Goal: Task Accomplishment & Management: Use online tool/utility

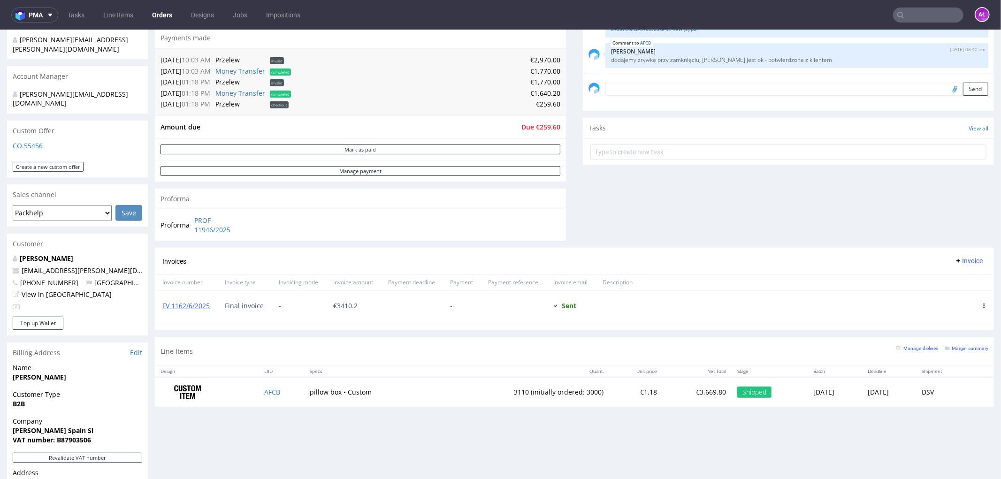
scroll to position [313, 0]
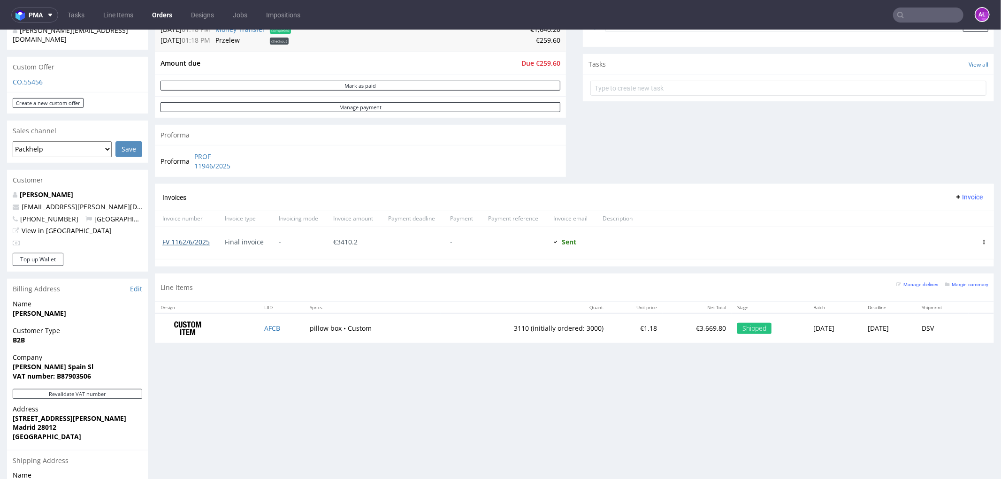
click at [197, 154] on link "FV 1162/6/2025" at bounding box center [185, 241] width 47 height 9
drag, startPoint x: 184, startPoint y: 251, endPoint x: 161, endPoint y: 251, distance: 22.1
click at [161, 154] on div "FV 1162/6/2025" at bounding box center [186, 243] width 62 height 32
copy link "FV 1162/6/2025"
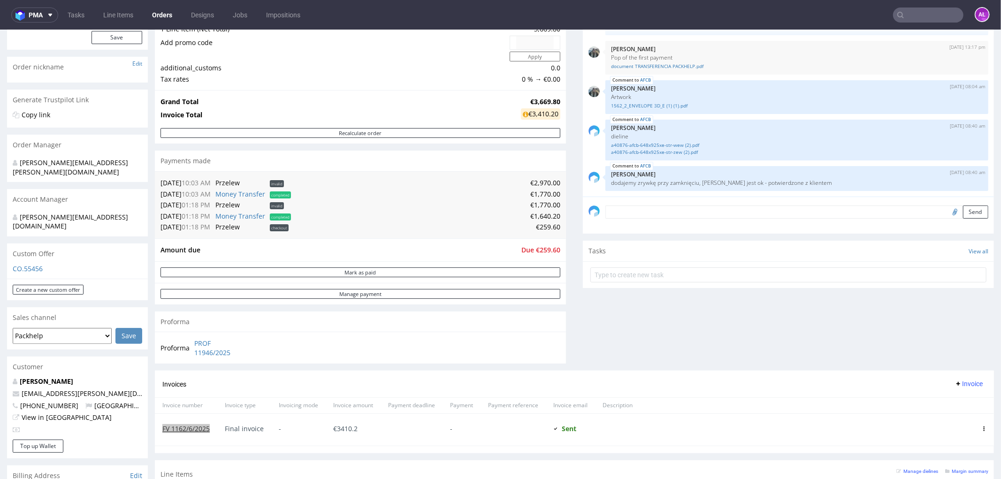
scroll to position [0, 0]
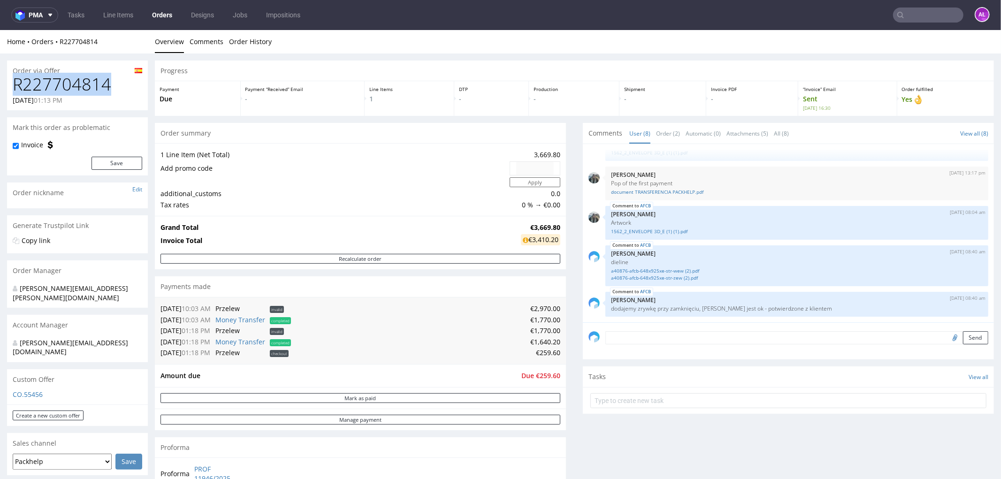
drag, startPoint x: 105, startPoint y: 86, endPoint x: 15, endPoint y: 87, distance: 89.6
click at [15, 87] on h1 "R227704814" at bounding box center [78, 84] width 130 height 19
copy h1 "R227704814"
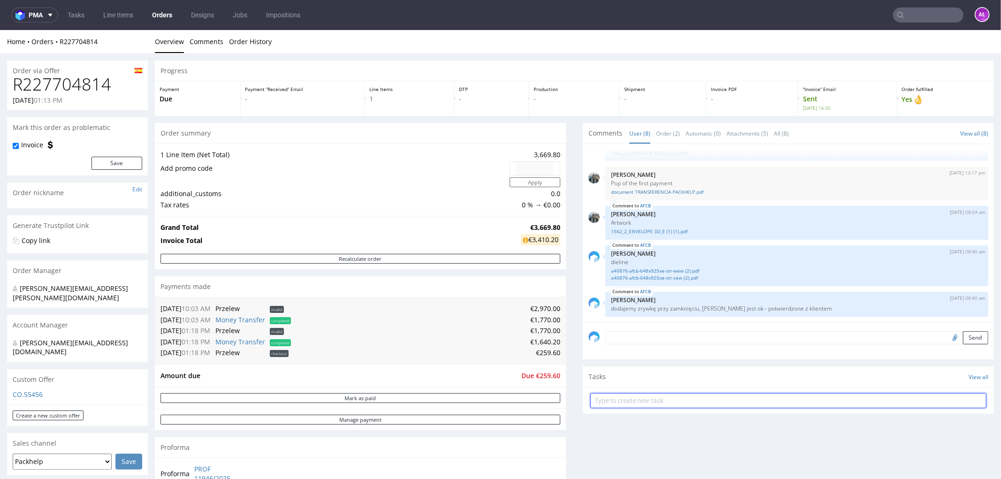
click at [397, 154] on input "text" at bounding box center [788, 400] width 396 height 15
type input "corection"
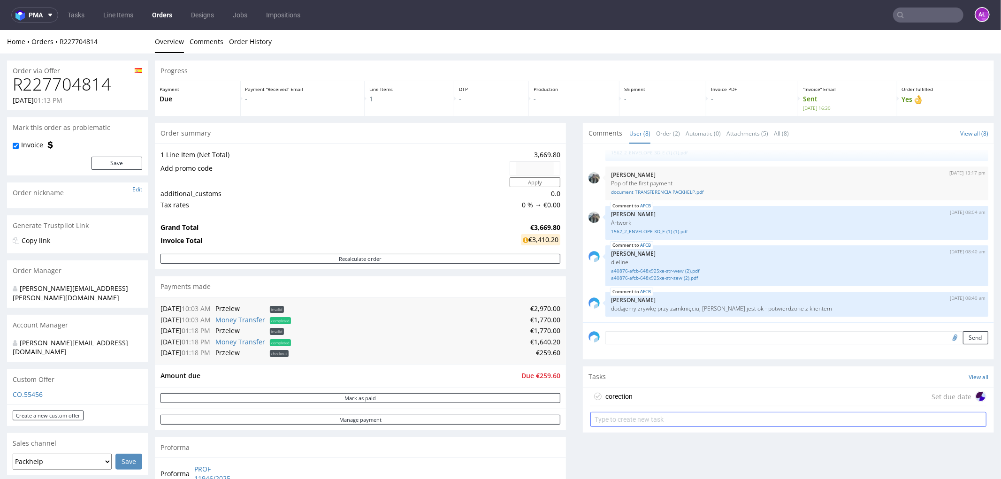
click at [397, 154] on div "corection" at bounding box center [618, 395] width 27 height 11
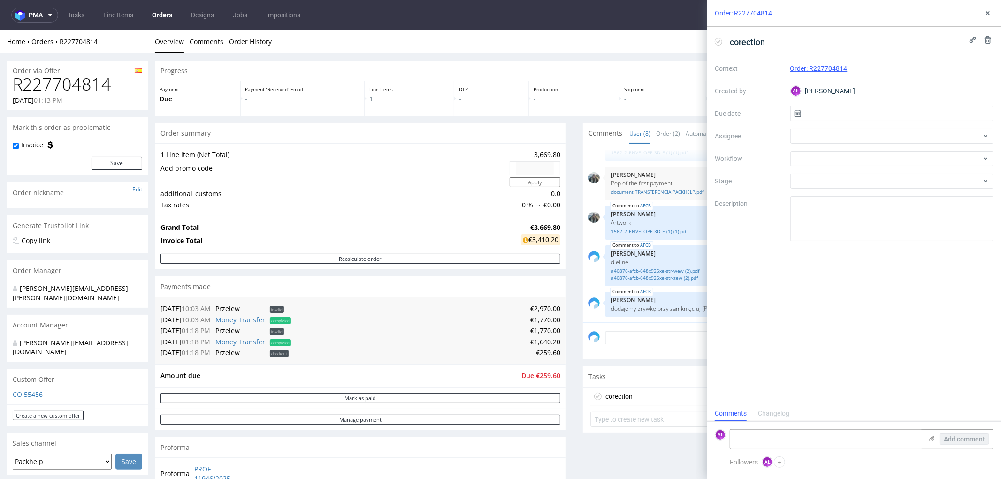
scroll to position [7, 0]
click at [397, 154] on div at bounding box center [892, 158] width 204 height 15
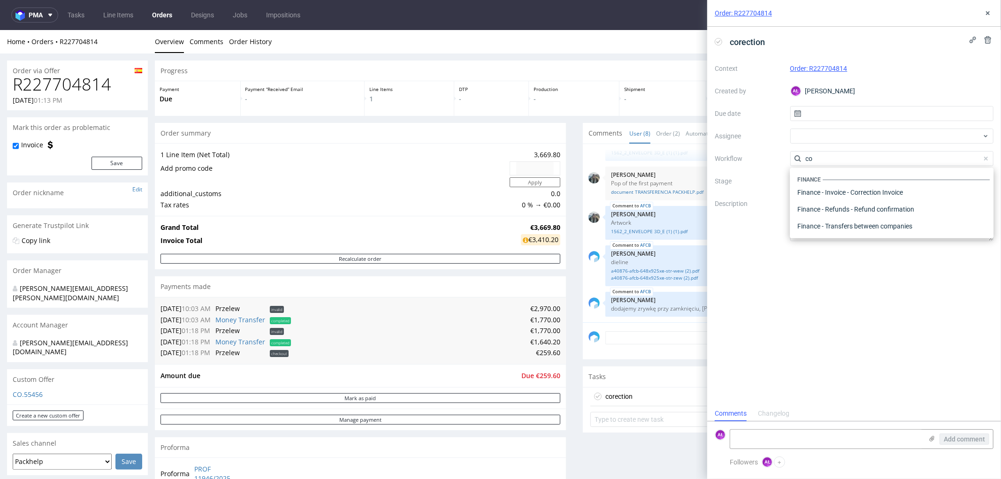
scroll to position [0, 0]
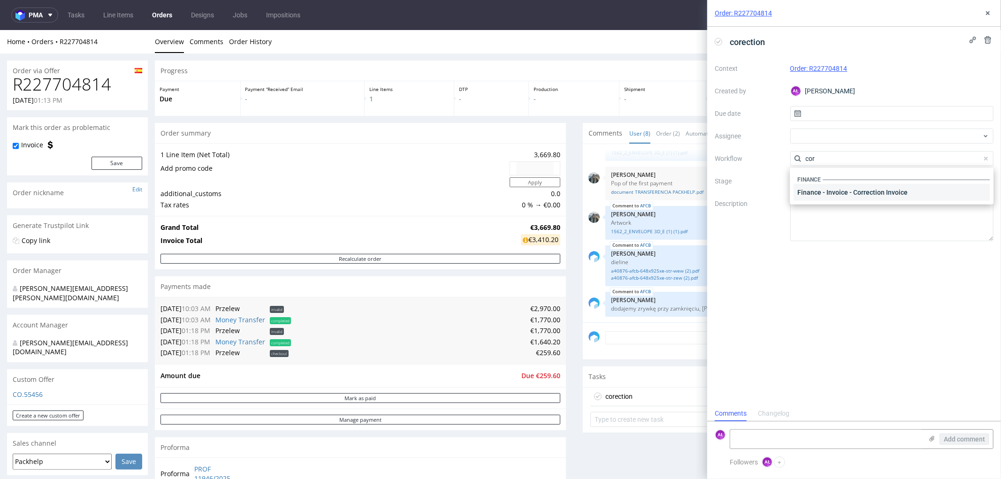
type input "cor"
drag, startPoint x: 873, startPoint y: 191, endPoint x: 868, endPoint y: 188, distance: 5.7
click at [397, 154] on div "Finance - Invoice - Correction Invoice" at bounding box center [892, 192] width 196 height 17
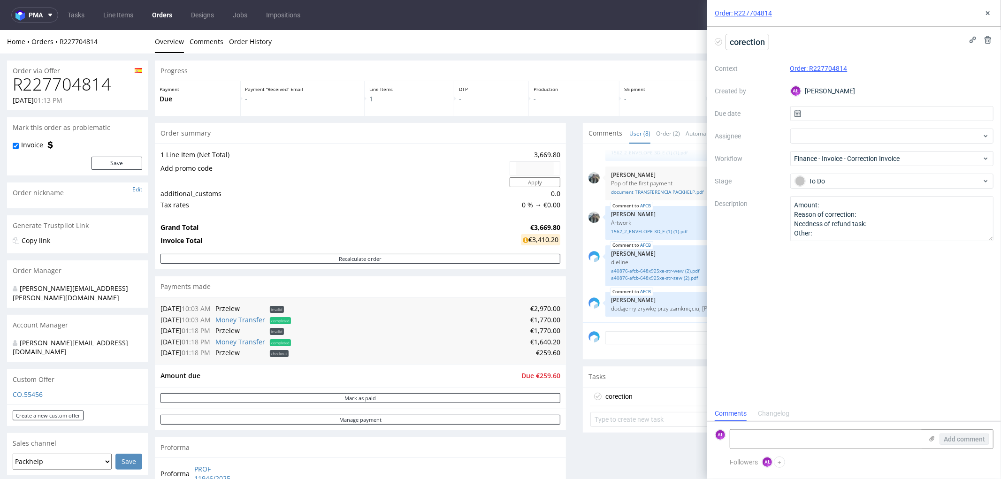
click at [397, 43] on span "corection" at bounding box center [747, 41] width 43 height 15
click at [397, 40] on span "corection" at bounding box center [747, 41] width 43 height 15
click at [397, 154] on textarea at bounding box center [826, 439] width 192 height 19
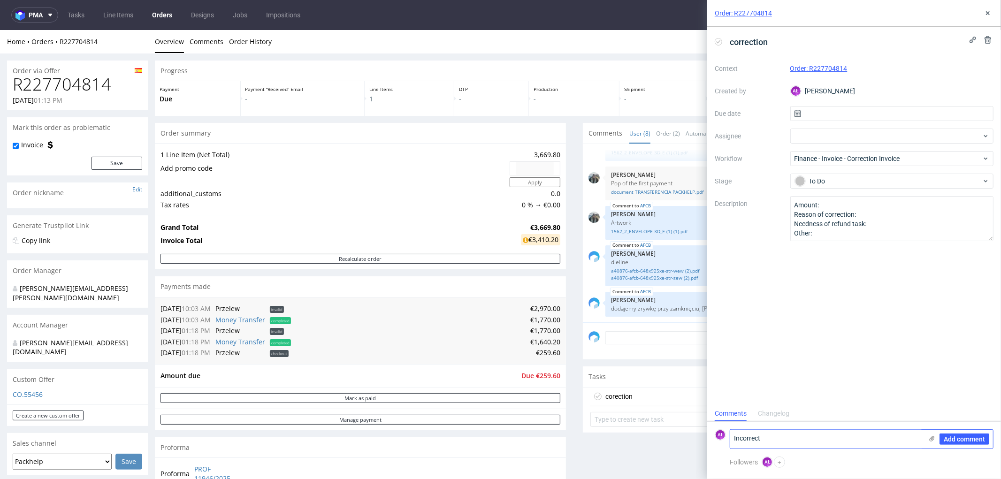
type textarea "Incorrect"
drag, startPoint x: 794, startPoint y: 440, endPoint x: 703, endPoint y: 437, distance: 91.6
click at [397, 154] on div "Order: R227704814 correction Context Order: R227704814 Created by AŁ [PERSON_NA…" at bounding box center [848, 239] width 305 height 479
click at [397, 154] on textarea "Amount: Reason of correction: Needness of refund task: Other:" at bounding box center [892, 218] width 204 height 45
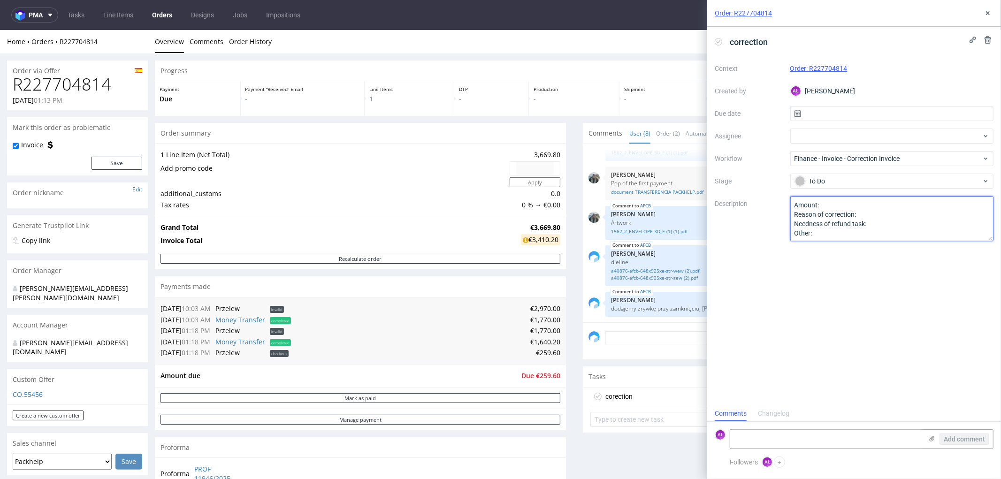
paste textarea "Incorrect"
click at [397, 154] on textarea "Amount: Reason of correction: Needness of refund task: Other:" at bounding box center [892, 218] width 204 height 45
type textarea "Amount: Reason of correction: Incorrect quantity Needness of refund task: Other:"
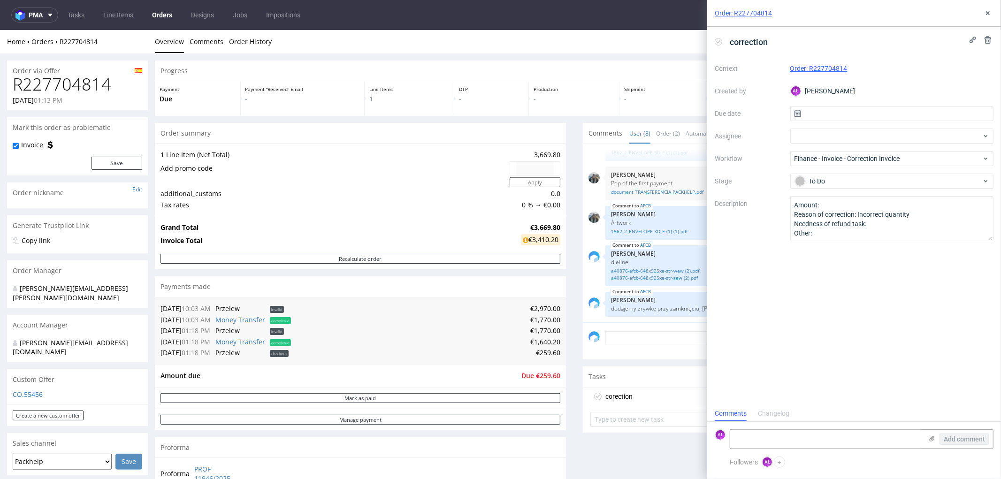
click at [397, 154] on div "correction Context Order: R227704814 Created by AŁ [PERSON_NAME] Due date Assig…" at bounding box center [854, 216] width 294 height 379
click at [250, 38] on link "Order History" at bounding box center [250, 41] width 43 height 23
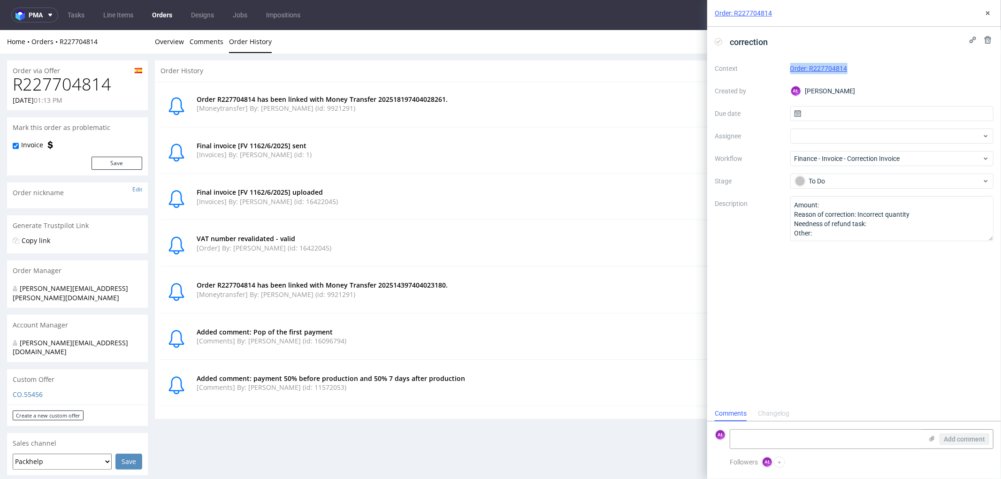
drag, startPoint x: 853, startPoint y: 72, endPoint x: 789, endPoint y: 72, distance: 63.8
click at [397, 72] on div "Context Order: R227704814 Created by AŁ [PERSON_NAME] Due date Assignee Workflo…" at bounding box center [854, 151] width 279 height 180
copy link "Order: R227704814"
click at [177, 40] on link "Overview" at bounding box center [169, 41] width 29 height 23
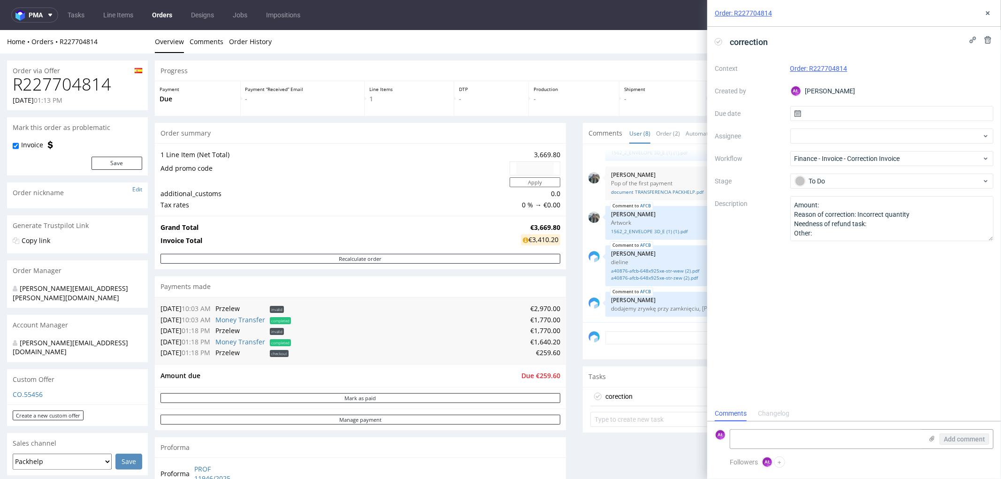
click at [397, 39] on icon at bounding box center [719, 42] width 8 height 8
click at [397, 9] on icon at bounding box center [988, 13] width 8 height 8
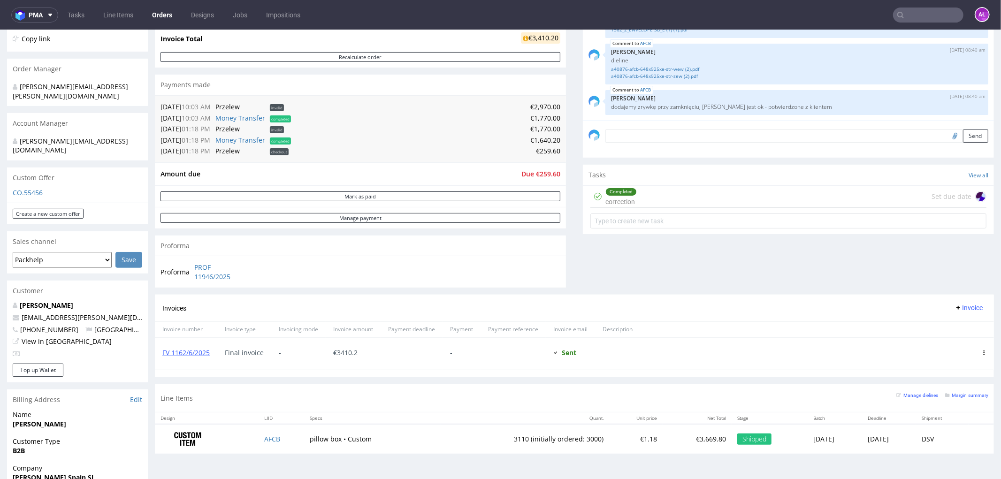
scroll to position [208, 0]
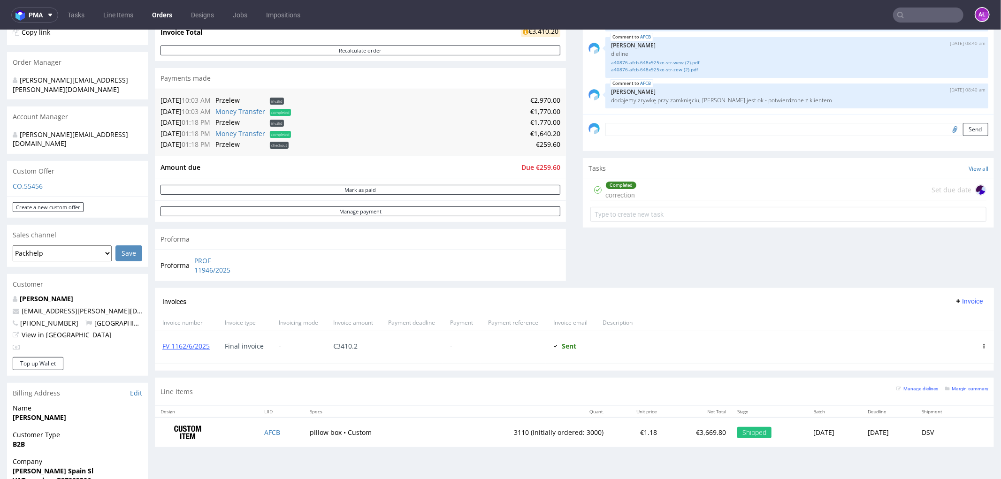
click at [397, 154] on span "Invoice" at bounding box center [969, 301] width 28 height 8
click at [397, 154] on span "Add corrective" at bounding box center [953, 338] width 47 height 9
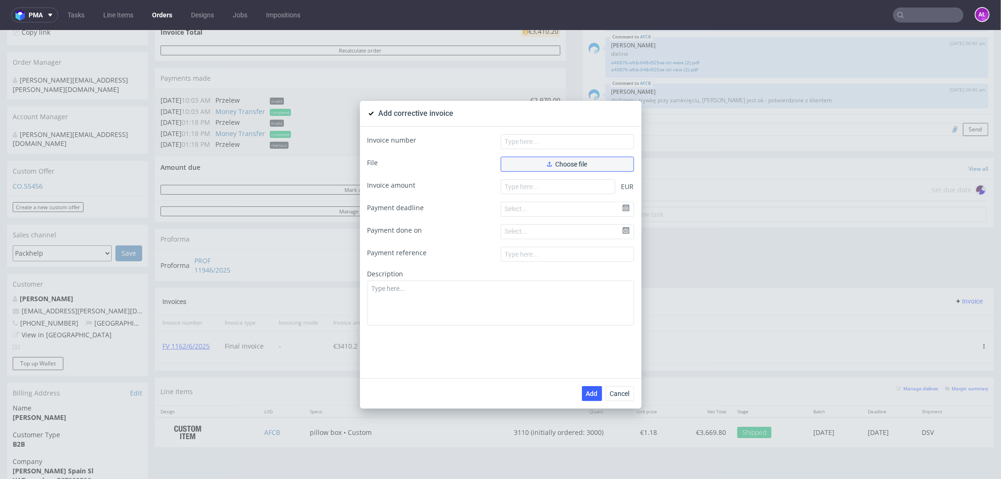
click at [397, 154] on span "Choose file" at bounding box center [567, 164] width 40 height 7
click at [397, 154] on button "Choose file" at bounding box center [567, 163] width 133 height 15
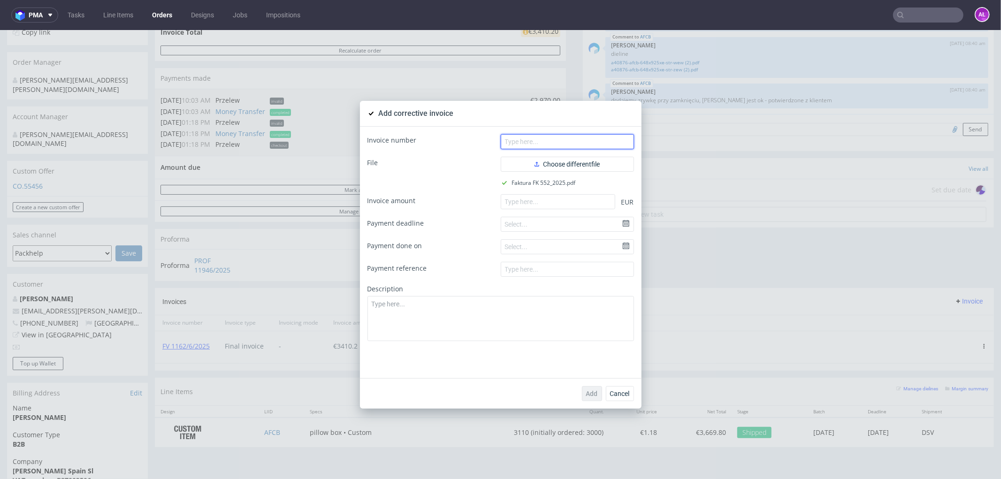
click at [397, 140] on input "text" at bounding box center [567, 141] width 133 height 15
paste input "FK 552/2025"
type input "FK 552/2025"
click at [397, 154] on input "number" at bounding box center [558, 201] width 115 height 15
paste input "129.80"
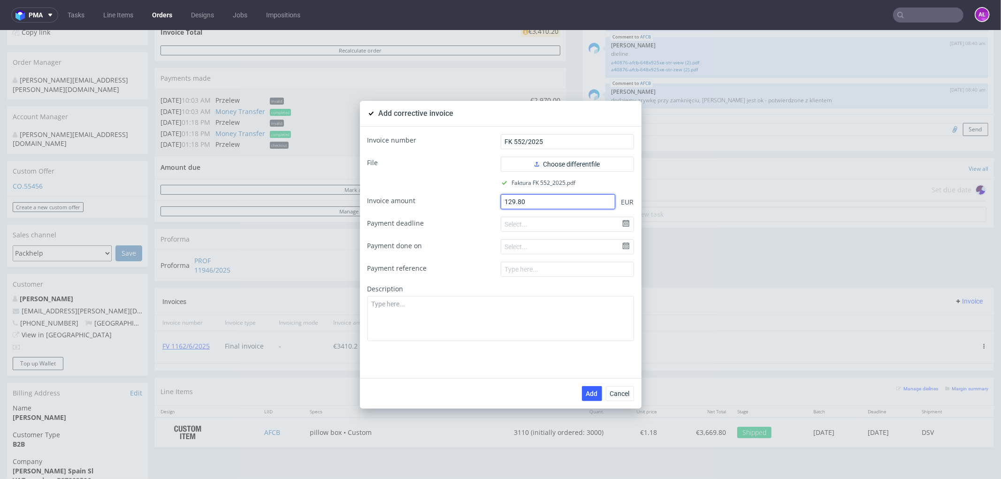
type input "129.80"
paste textarea "Incorrect quantity of products."
click at [397, 154] on textarea at bounding box center [500, 318] width 267 height 45
click at [367, 154] on textarea "Incorrect quantity of products." at bounding box center [500, 318] width 267 height 45
type textarea "Incorrect quantity of products."
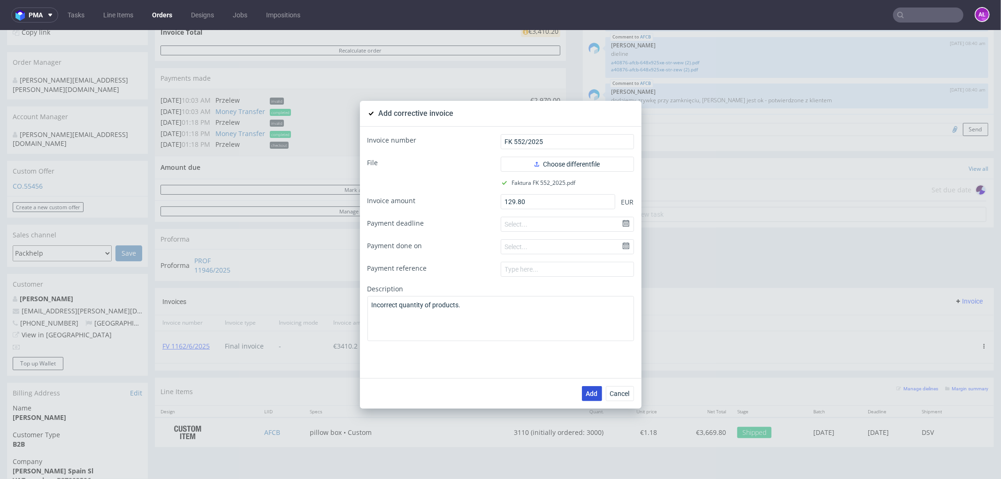
click at [397, 154] on button "Add" at bounding box center [592, 393] width 20 height 15
